Goal: Task Accomplishment & Management: Manage account settings

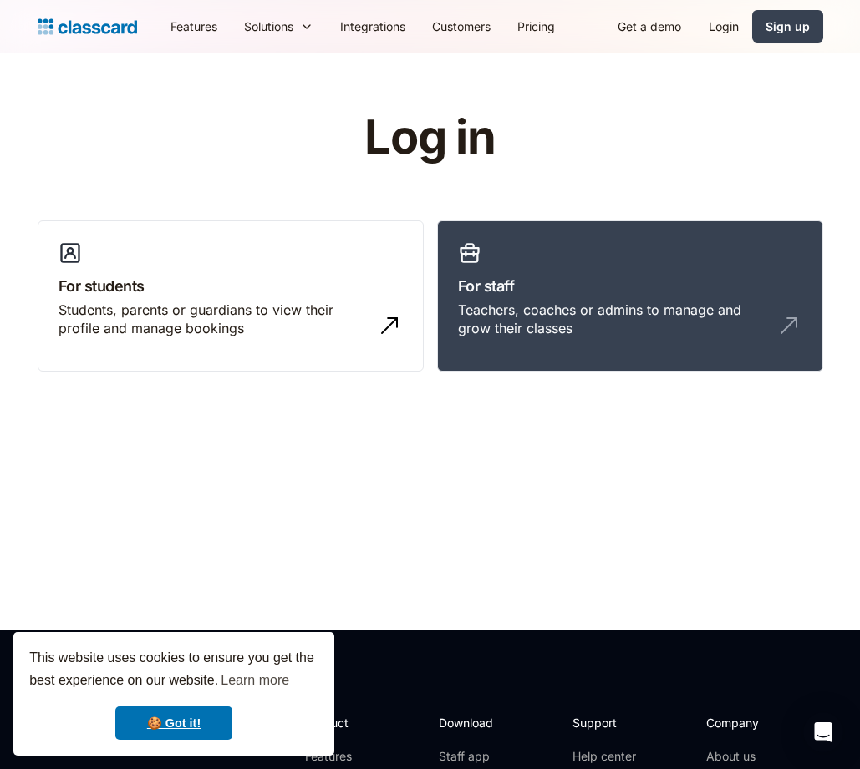
click at [724, 28] on link "Login" at bounding box center [723, 27] width 57 height 38
click at [180, 730] on link "🍪 Got it!" at bounding box center [173, 723] width 117 height 33
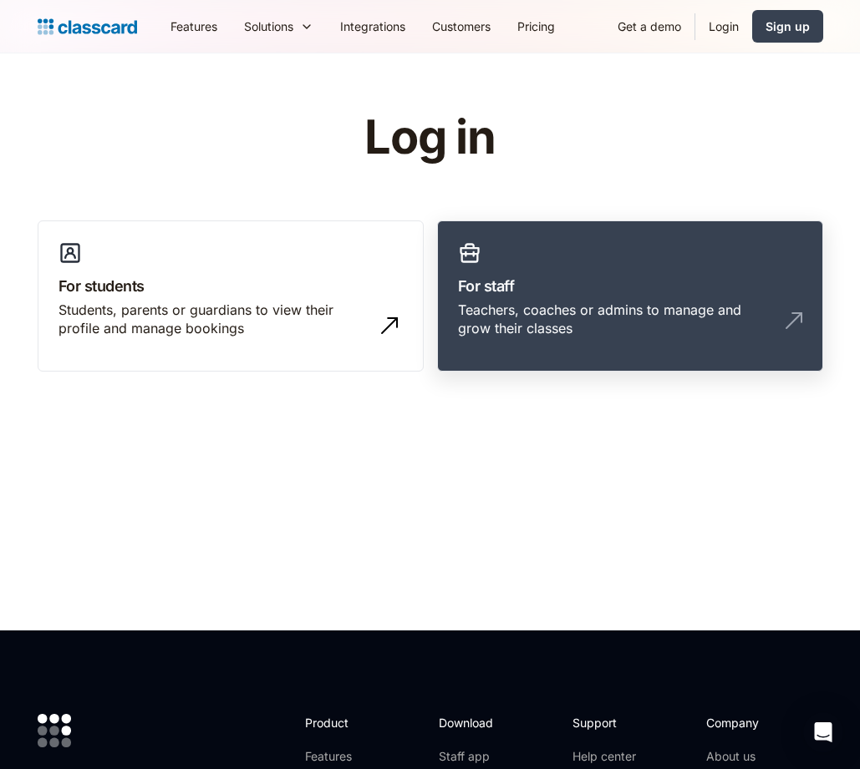
click at [607, 302] on div "Teachers, coaches or admins to manage and grow their classes" at bounding box center [613, 320] width 311 height 38
